Goal: Task Accomplishment & Management: Manage account settings

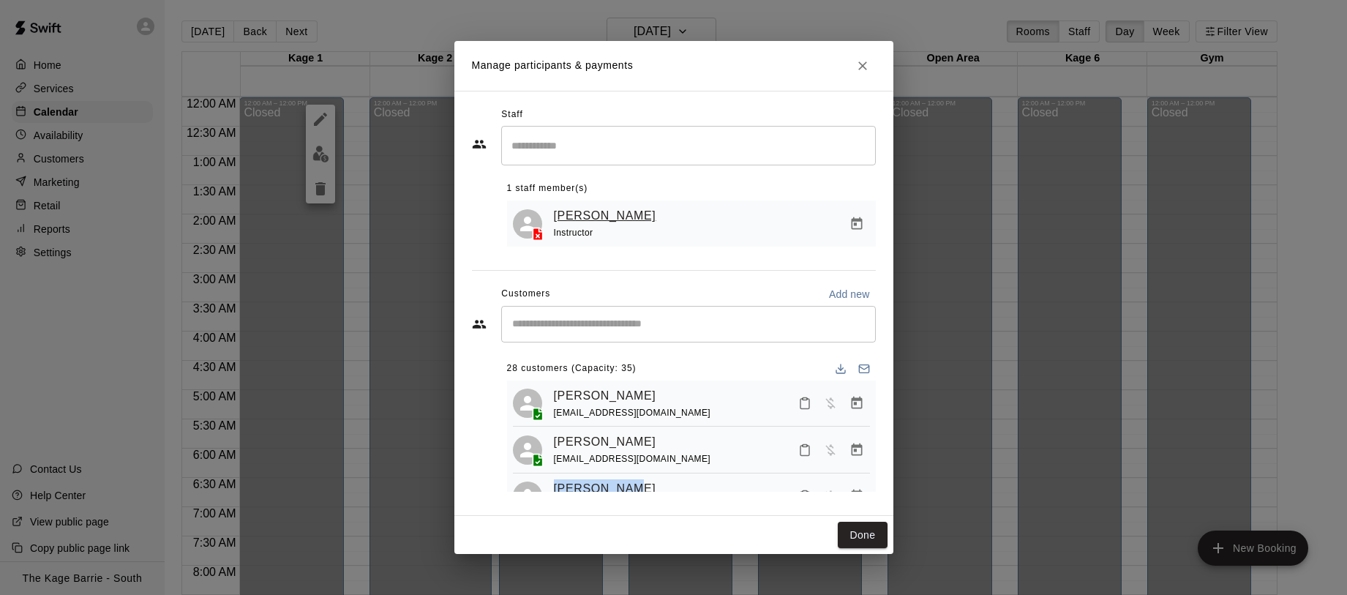
scroll to position [72, 0]
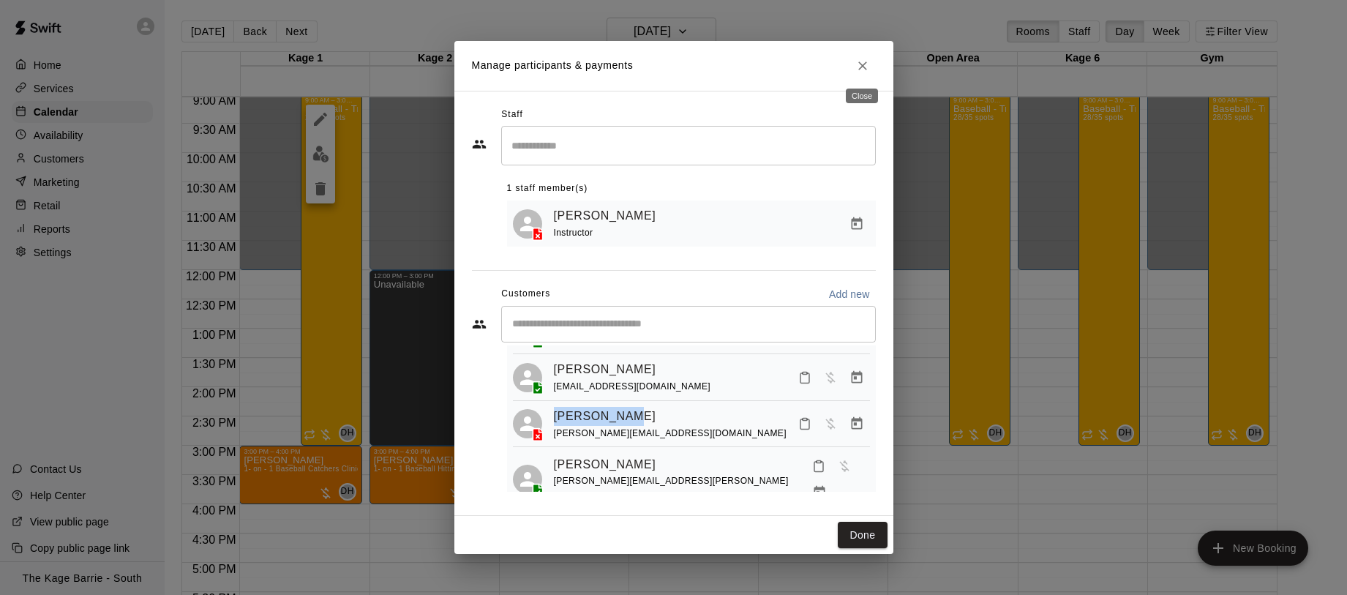
click at [864, 65] on icon "Close" at bounding box center [862, 66] width 15 height 15
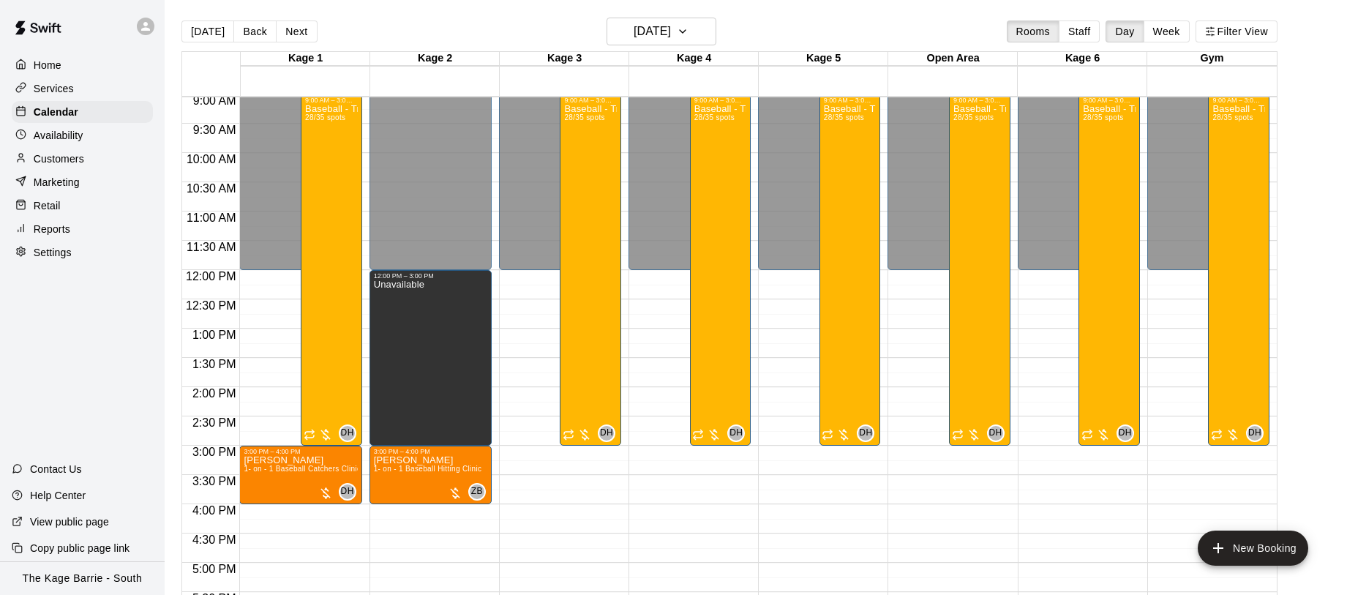
click at [206, 30] on button "[DATE]" at bounding box center [207, 31] width 53 height 22
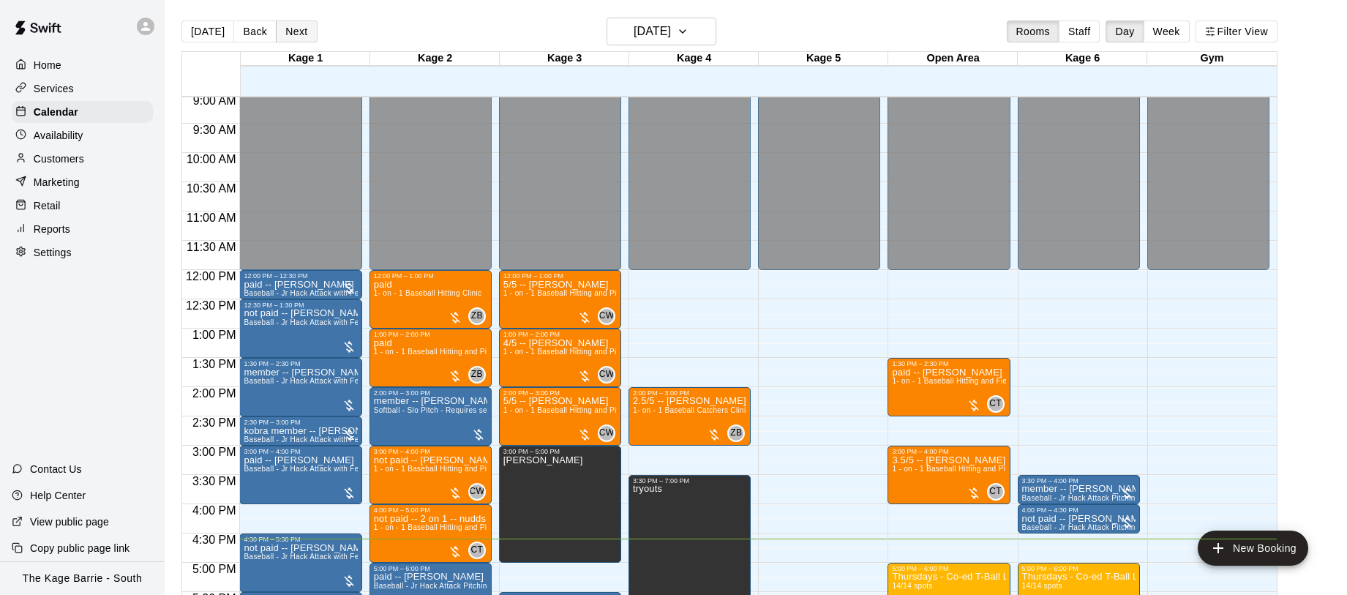
click at [294, 32] on button "Next" at bounding box center [296, 31] width 41 height 22
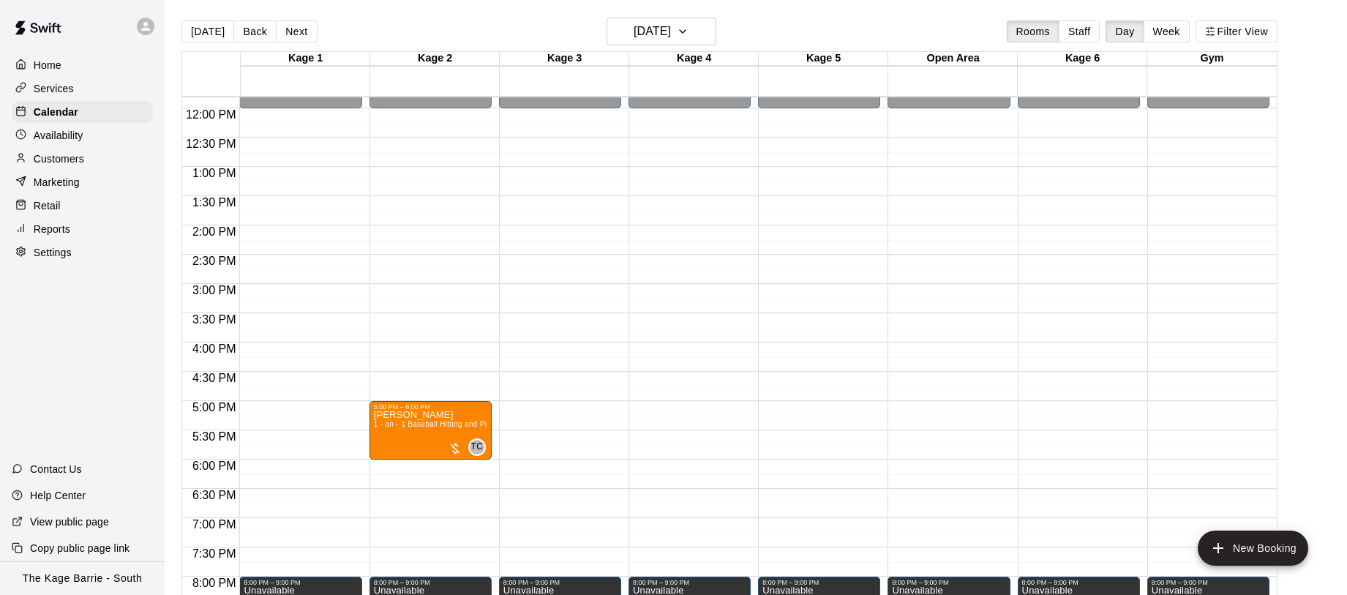
scroll to position [694, 0]
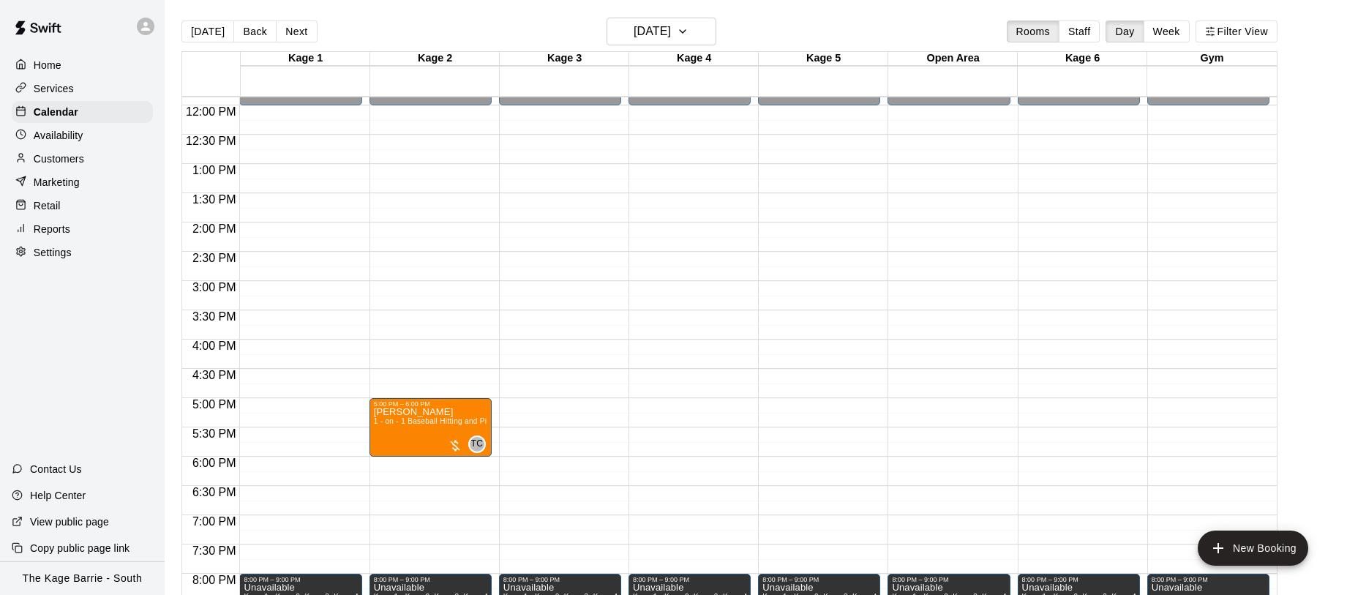
click at [129, 143] on div "Availability" at bounding box center [82, 135] width 141 height 22
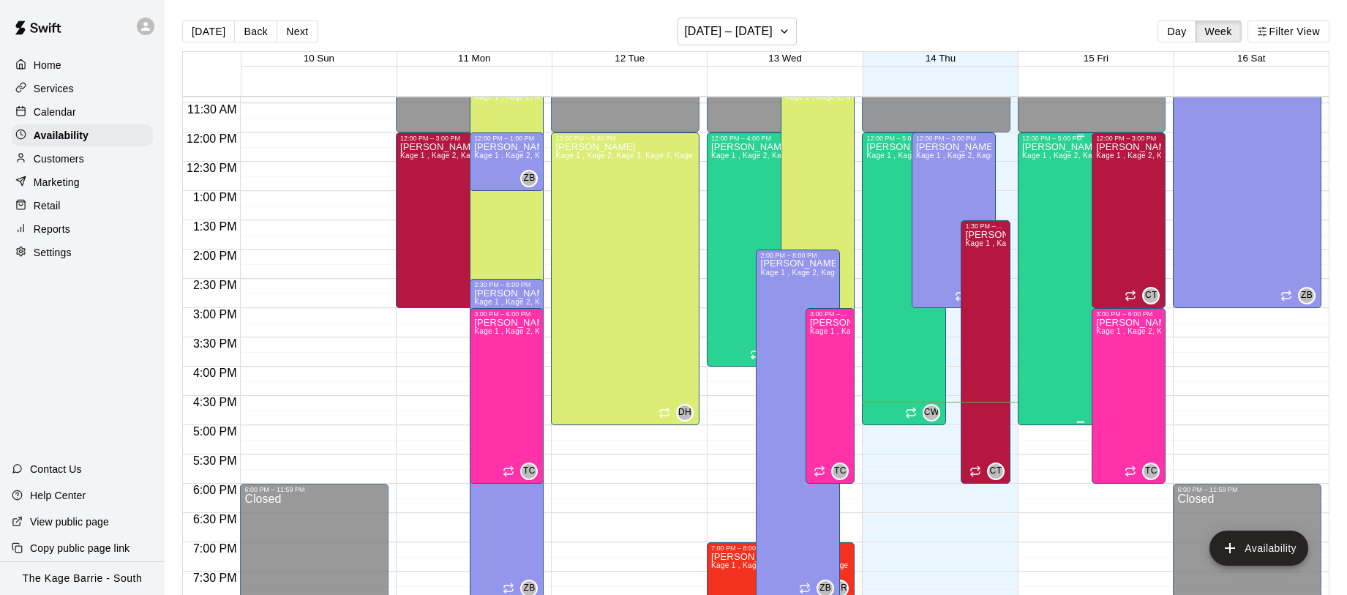
scroll to position [666, 0]
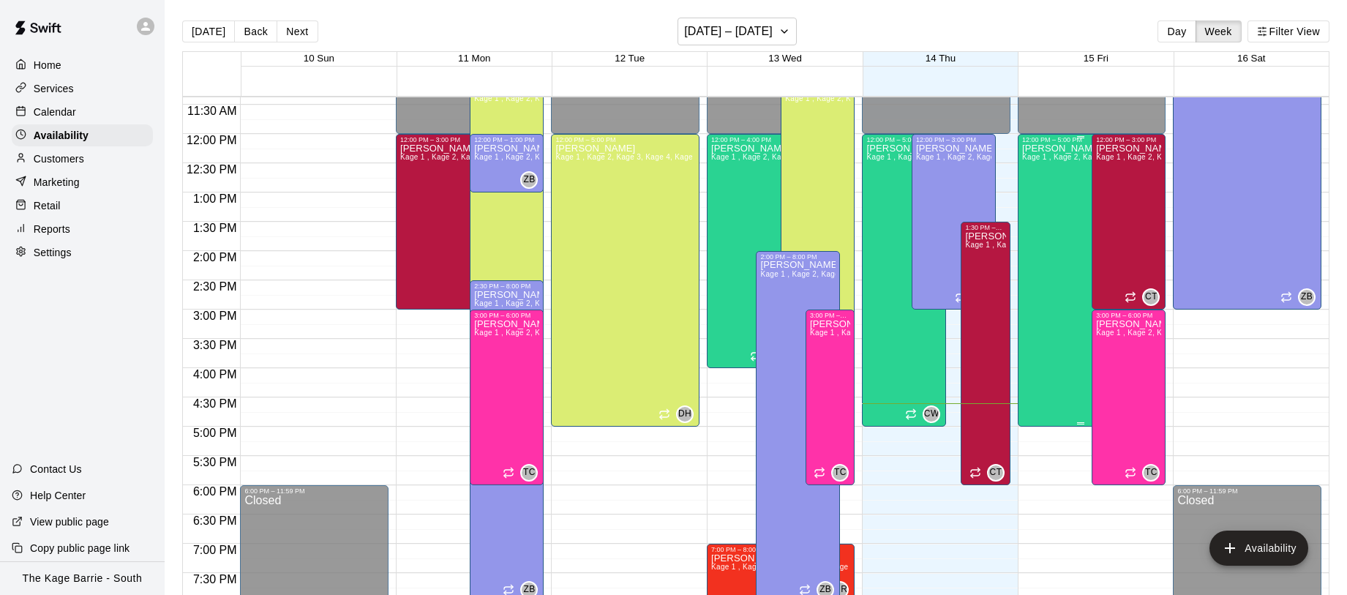
click at [1064, 232] on div "[PERSON_NAME] Kage 1 , Kage 2, Kage 3, Kage 4, Kage 5, Open Area, STAFF SCHEDUL…" at bounding box center [1080, 440] width 117 height 595
click at [1040, 198] on icon "delete" at bounding box center [1036, 193] width 10 height 13
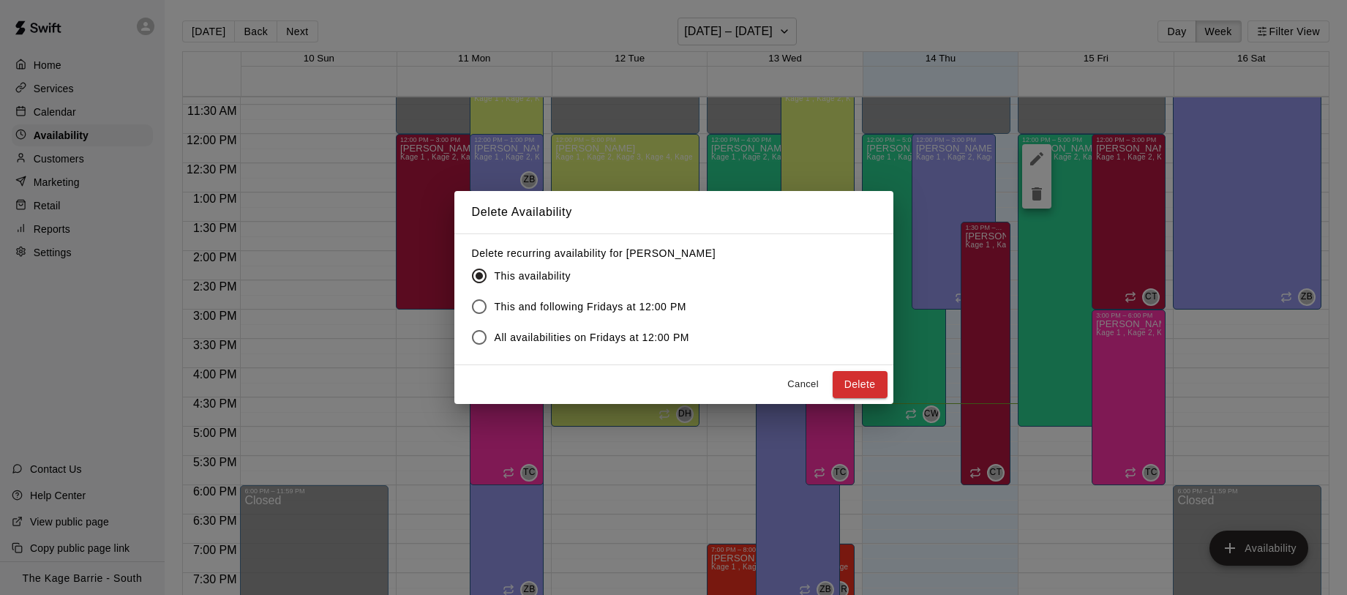
click at [869, 385] on button "Delete" at bounding box center [859, 384] width 55 height 27
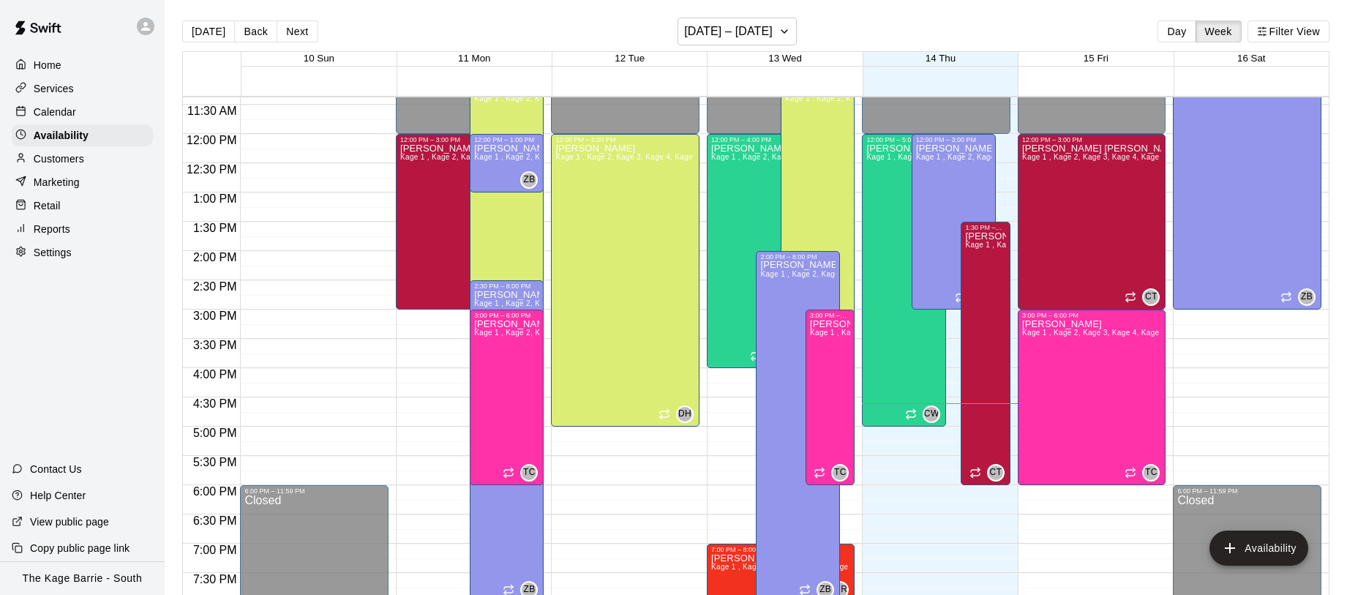
click at [73, 106] on p "Calendar" at bounding box center [55, 112] width 42 height 15
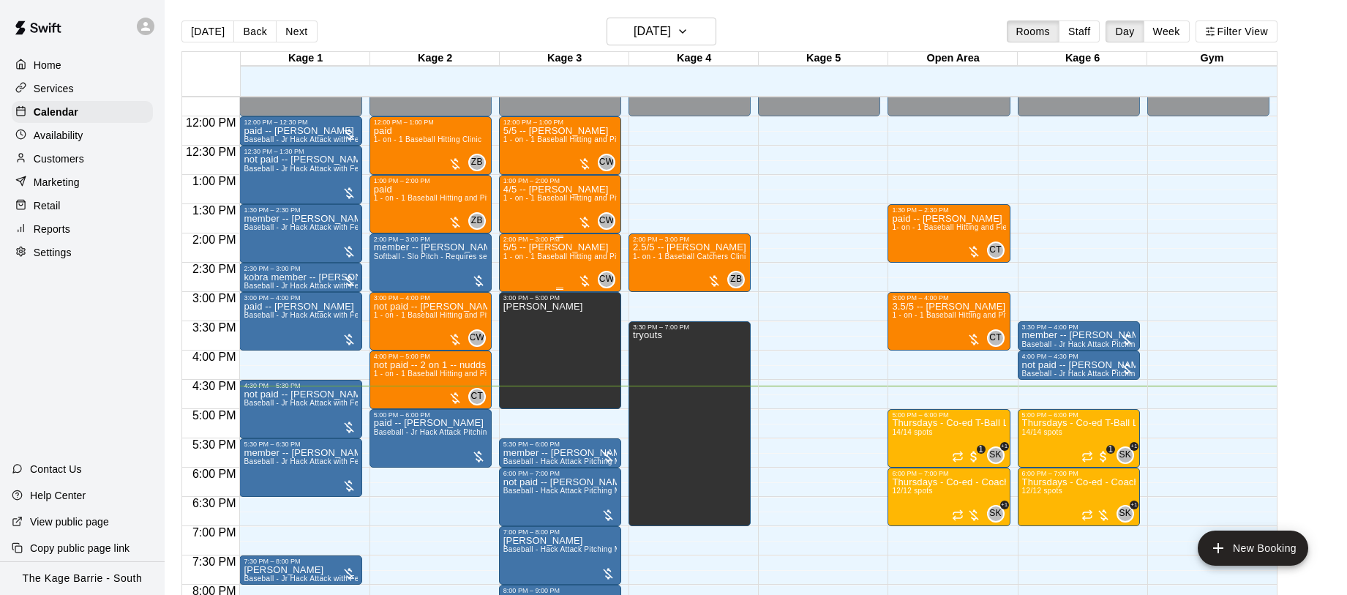
scroll to position [661, 0]
